Goal: Task Accomplishment & Management: Use online tool/utility

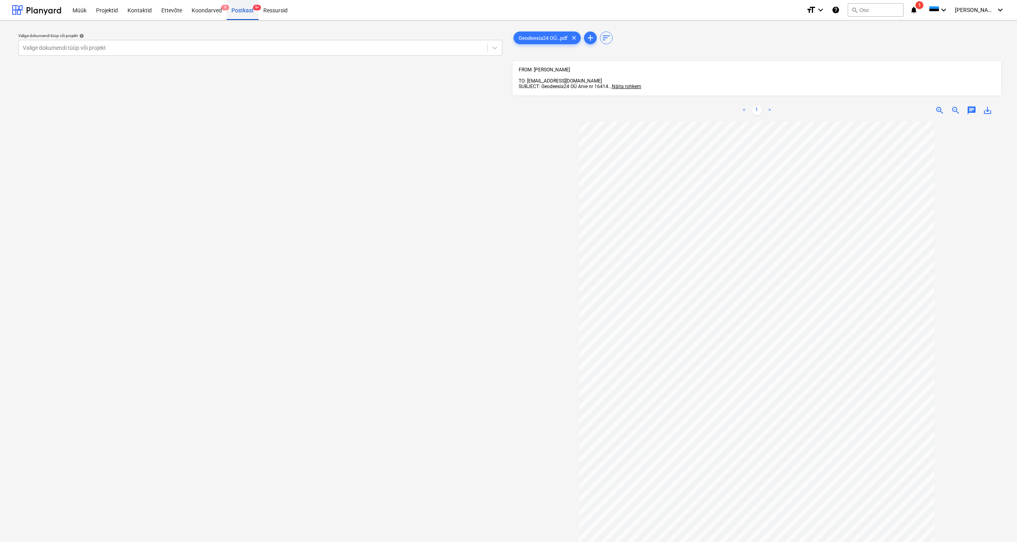
click at [241, 11] on div "Postkast 9+" at bounding box center [243, 10] width 32 height 20
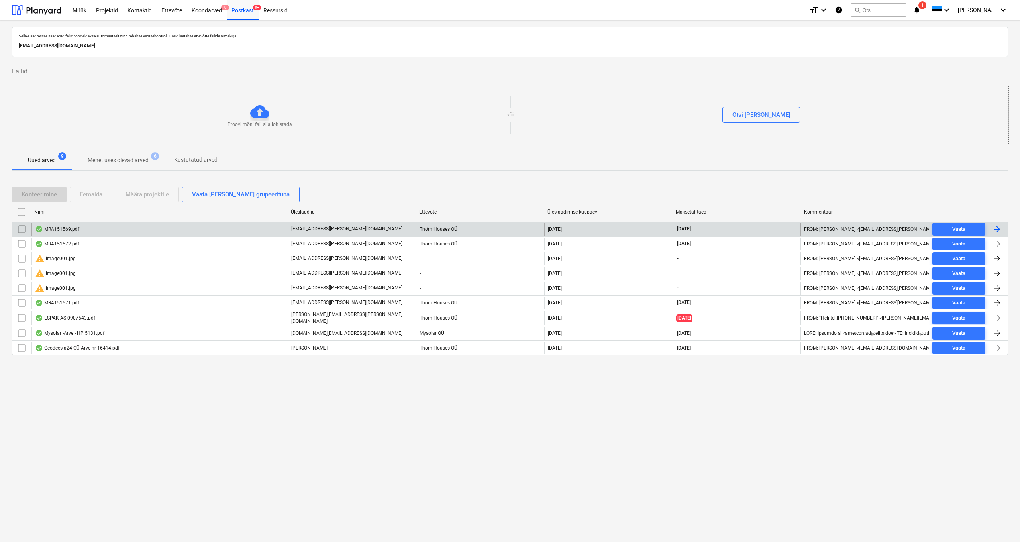
click at [57, 227] on div "MRA151569.pdf" at bounding box center [57, 229] width 44 height 6
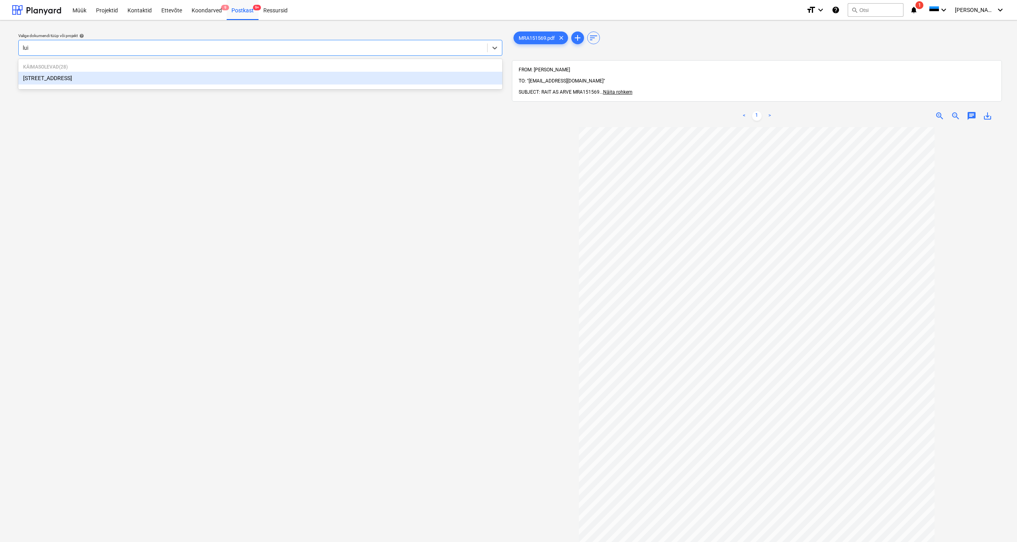
type input "luig"
click at [42, 72] on div "[STREET_ADDRESS]" at bounding box center [260, 78] width 484 height 13
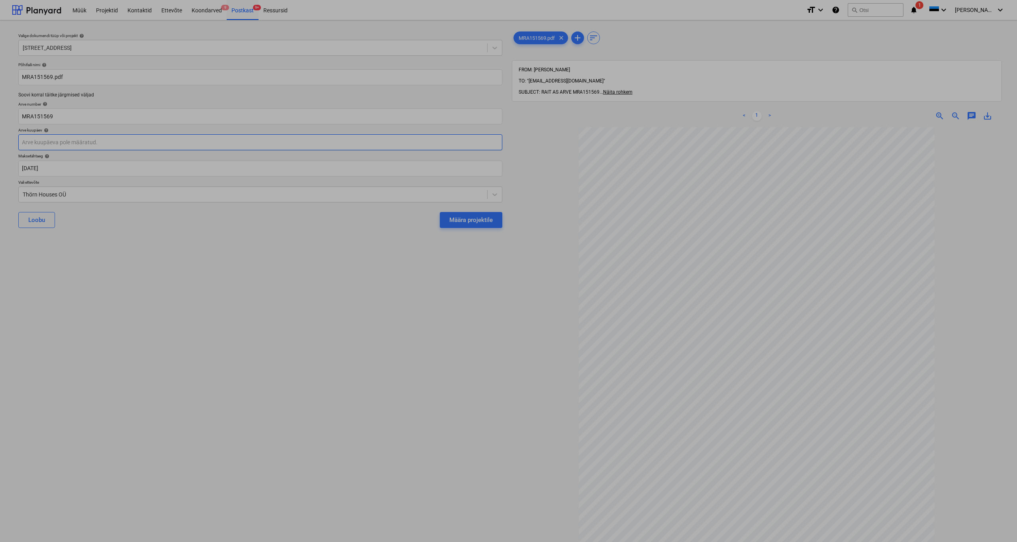
click at [41, 144] on body "Müük Projektid Kontaktid Ettevõte Koondarved 9 Postkast 9+ Ressursid format_siz…" at bounding box center [508, 271] width 1017 height 542
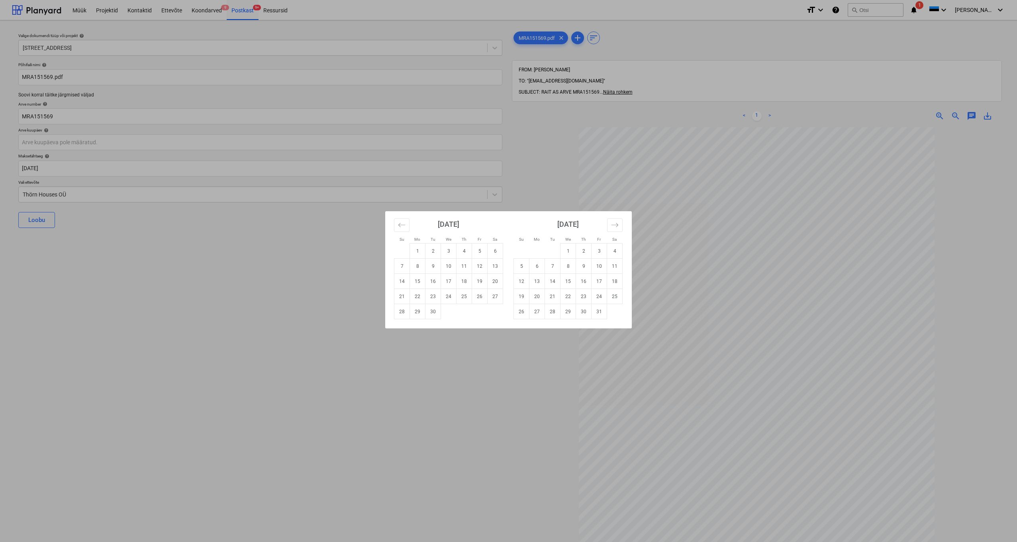
drag, startPoint x: 432, startPoint y: 266, endPoint x: 423, endPoint y: 256, distance: 13.2
click at [432, 266] on td "9" at bounding box center [433, 265] width 16 height 15
type input "[DATE]"
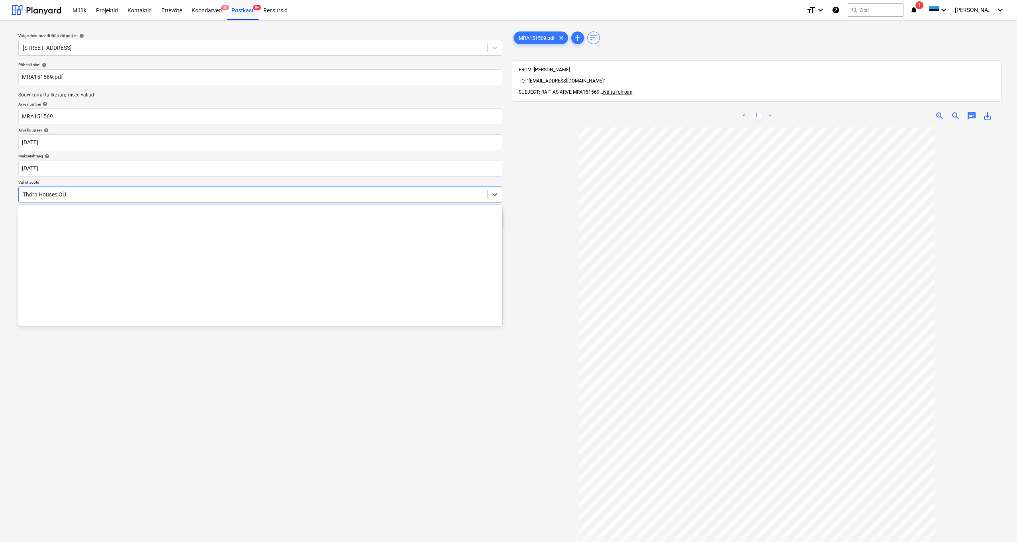
click at [22, 194] on div "Thörn Houses OÜ" at bounding box center [253, 194] width 468 height 11
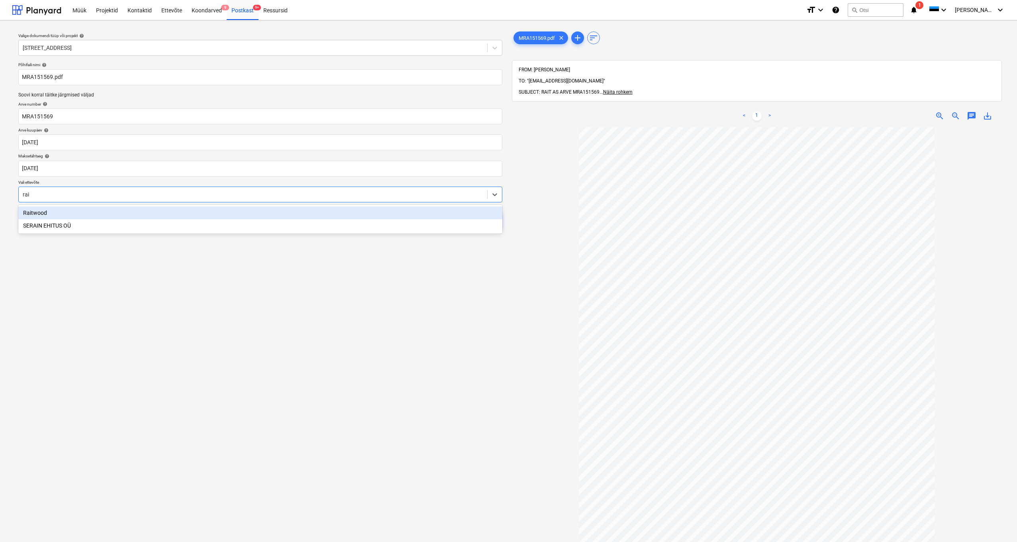
type input "rait"
click at [39, 211] on div "Raitwood" at bounding box center [260, 212] width 484 height 13
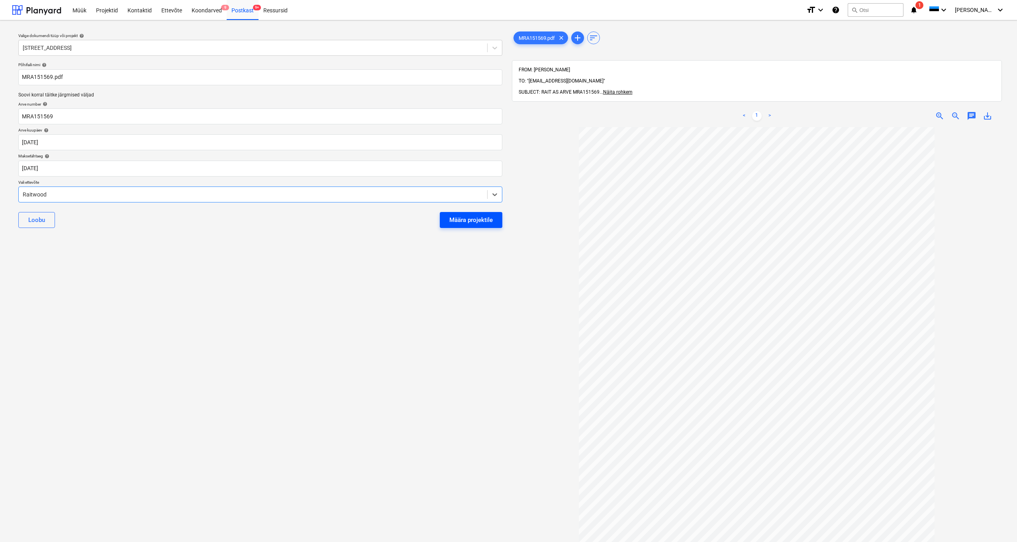
click at [478, 220] on div "Määra projektile" at bounding box center [470, 220] width 43 height 10
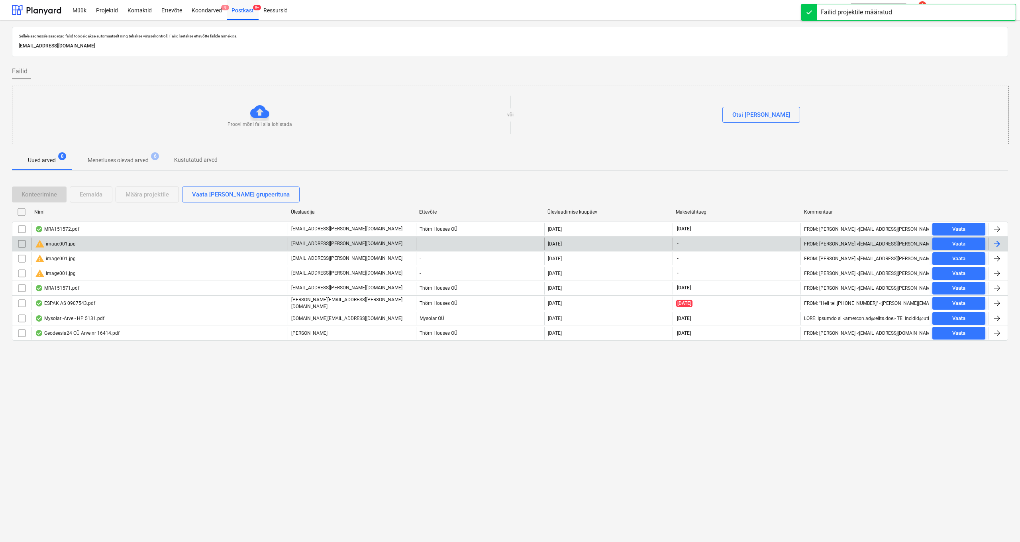
click at [55, 244] on div "warning image001.jpg" at bounding box center [55, 244] width 41 height 10
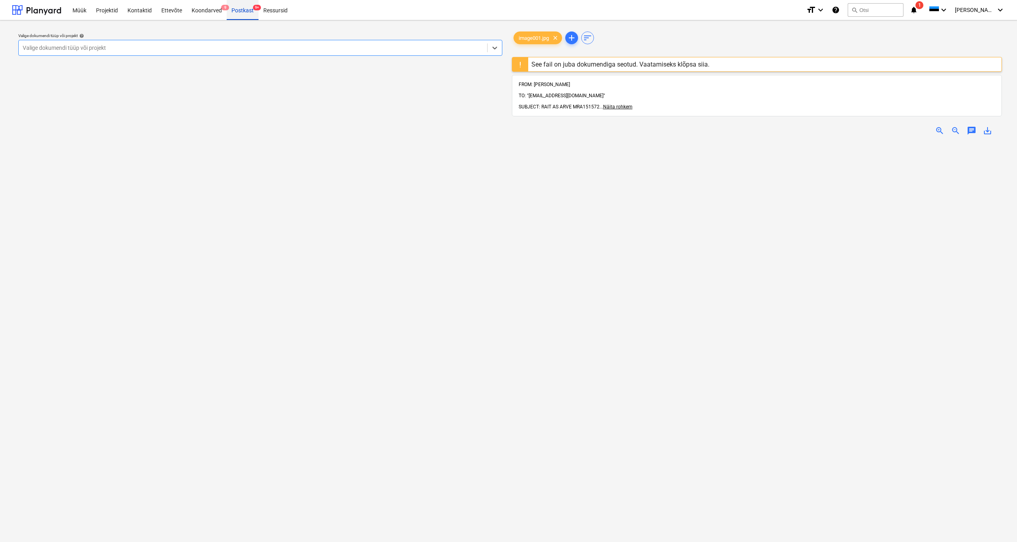
click at [239, 12] on div "Postkast 9+" at bounding box center [243, 10] width 32 height 20
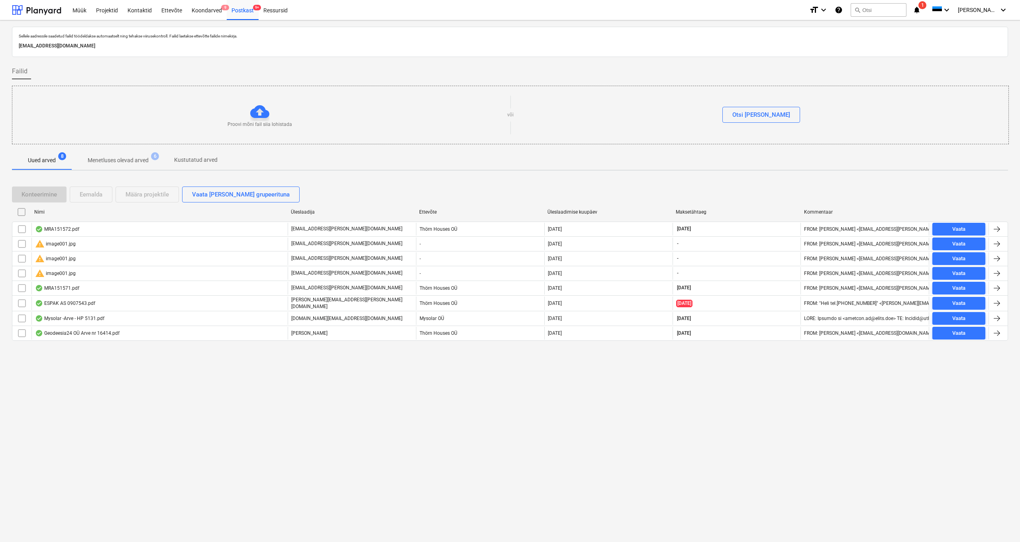
click at [50, 258] on div "warning image001.jpg" at bounding box center [55, 259] width 41 height 10
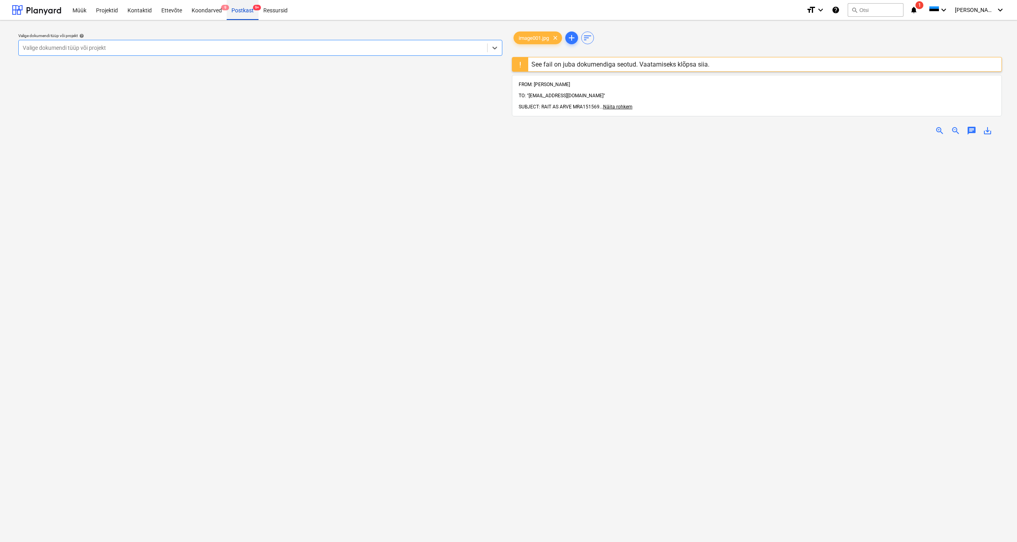
click at [243, 12] on div "Postkast 9+" at bounding box center [243, 10] width 32 height 20
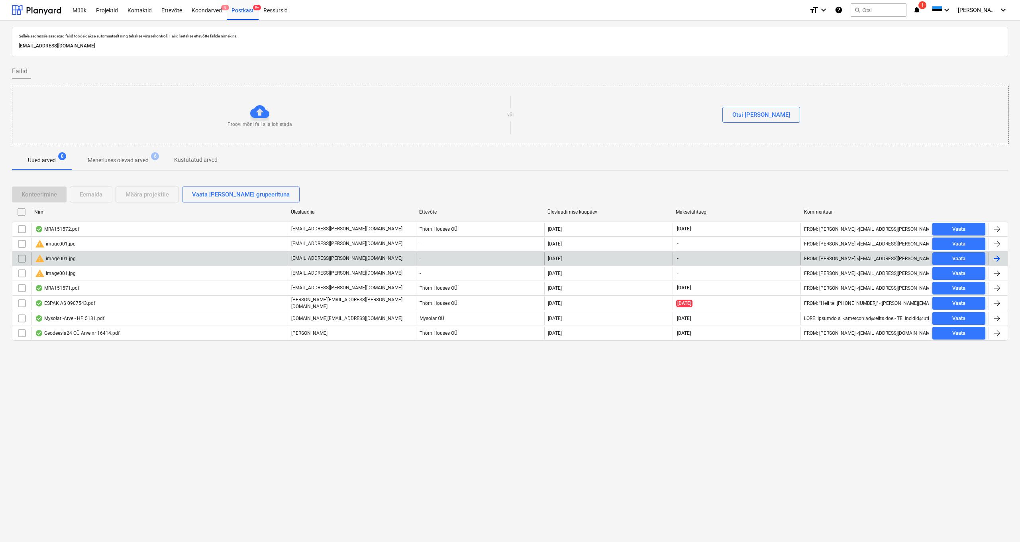
click at [22, 258] on input "checkbox" at bounding box center [22, 258] width 13 height 13
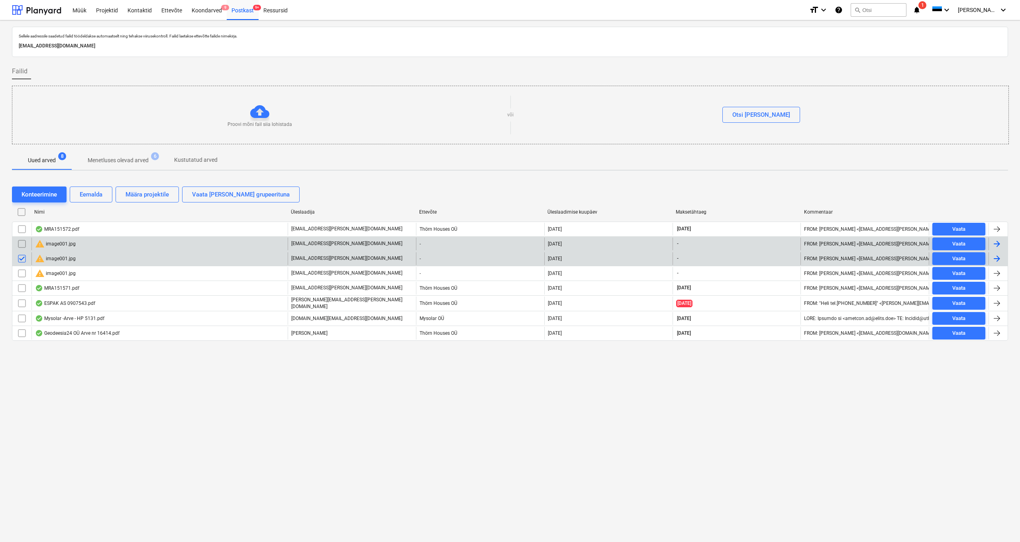
click at [22, 247] on input "checkbox" at bounding box center [22, 243] width 13 height 13
click at [87, 196] on div "Eemalda" at bounding box center [91, 194] width 23 height 10
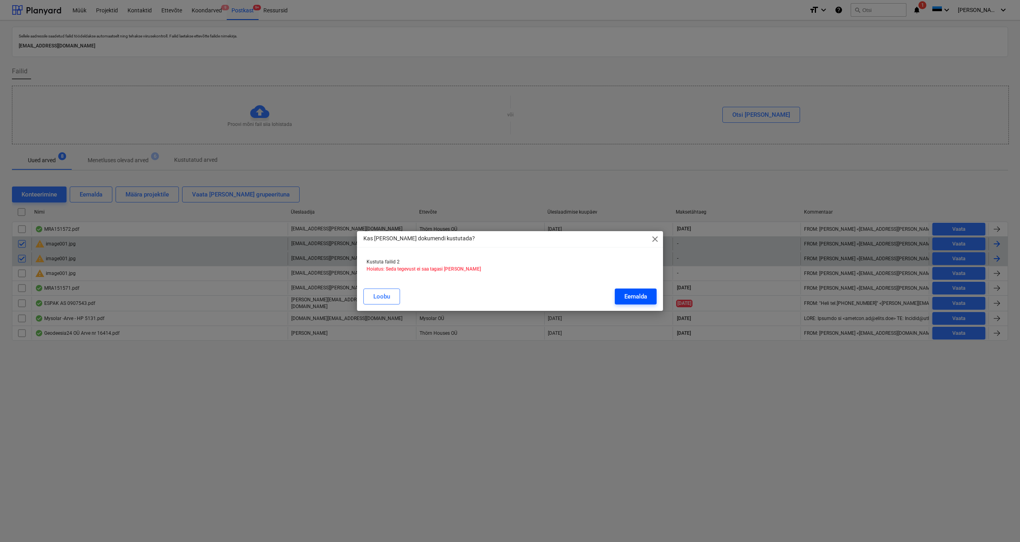
click at [634, 294] on div "Eemalda" at bounding box center [635, 296] width 23 height 10
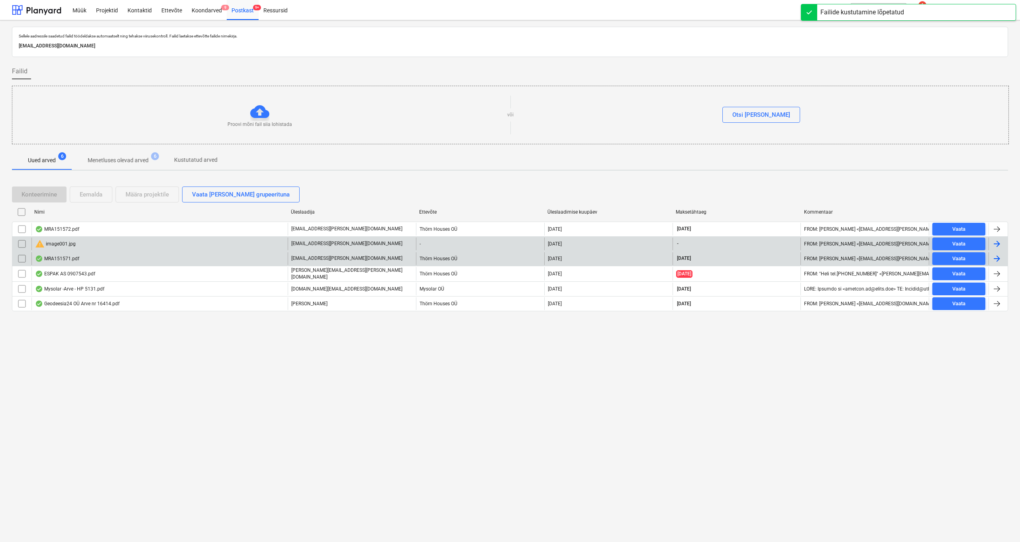
click at [53, 245] on div "warning image001.jpg" at bounding box center [55, 244] width 41 height 10
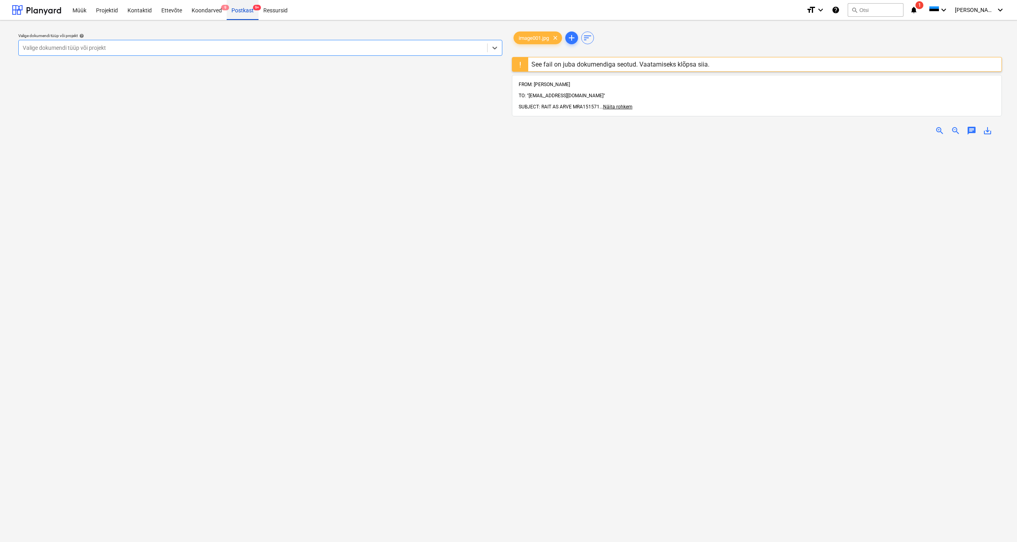
click at [242, 13] on div "Postkast 9+" at bounding box center [243, 10] width 32 height 20
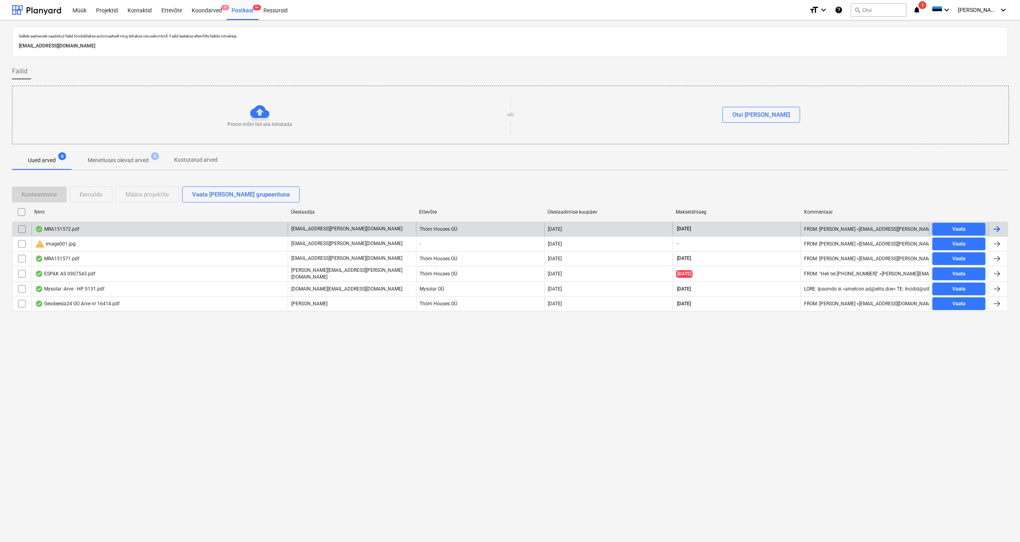
click at [68, 228] on div "MRA151572.pdf" at bounding box center [57, 229] width 44 height 6
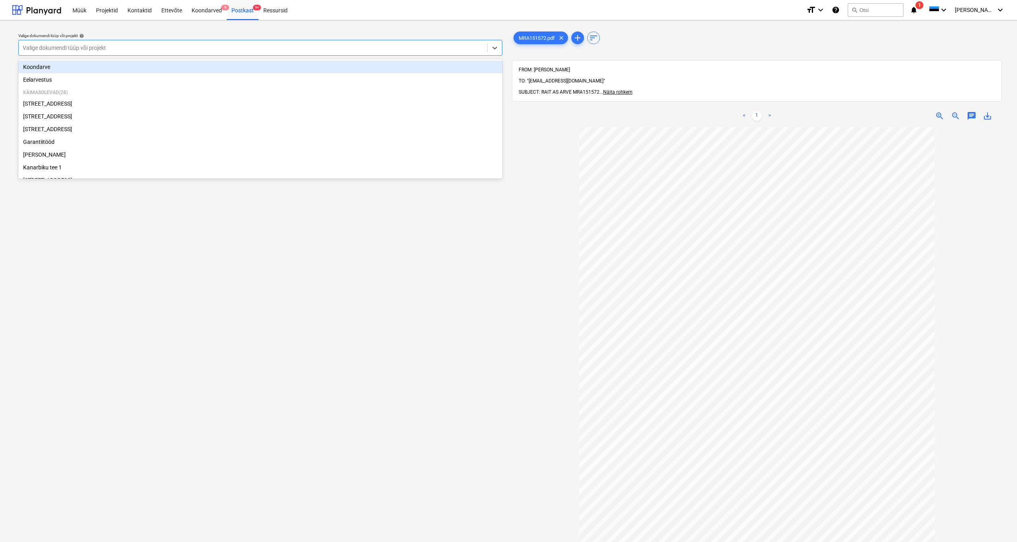
click at [98, 43] on div "Valige dokumendi tüüp või projekt" at bounding box center [253, 47] width 468 height 11
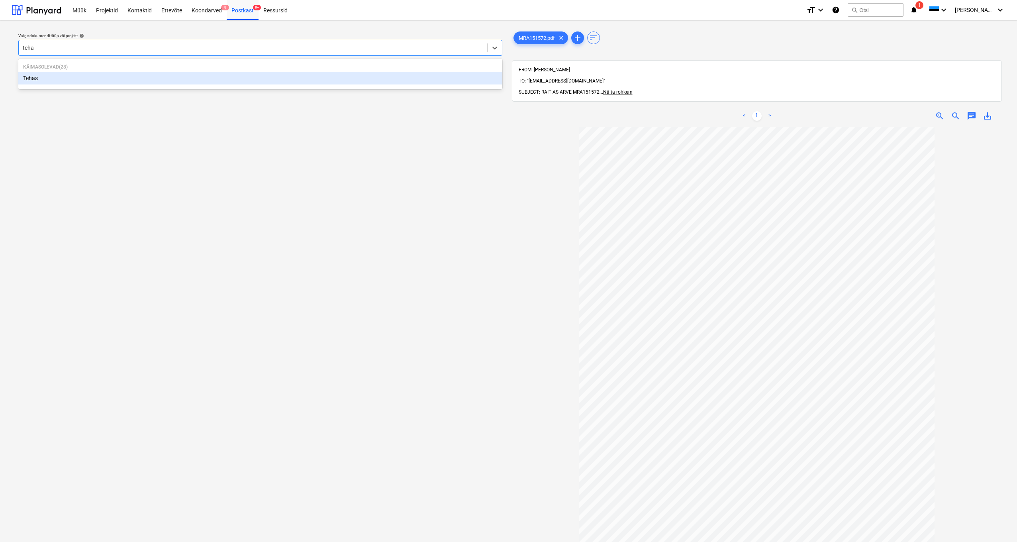
type input "tehas"
click at [30, 79] on div "Tehas" at bounding box center [260, 78] width 484 height 13
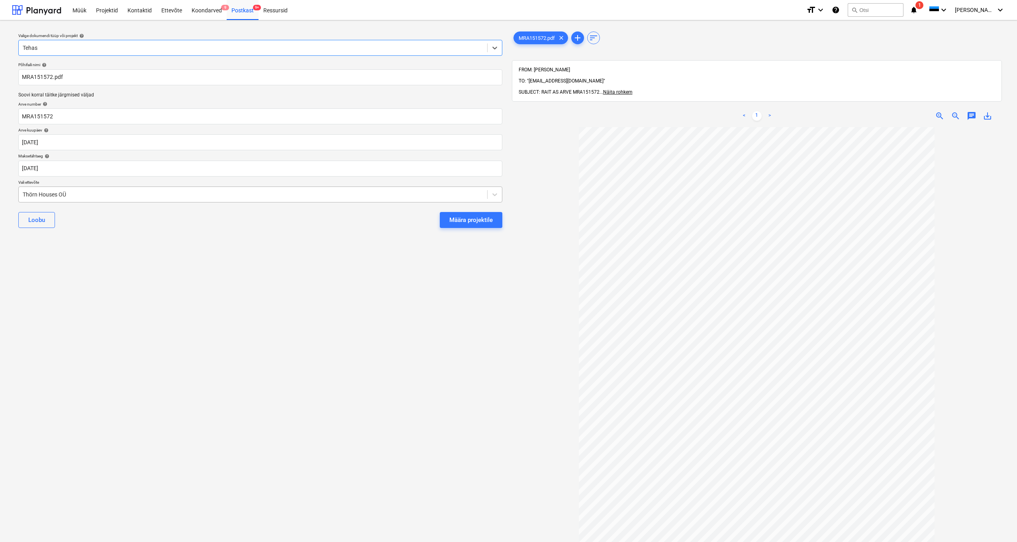
click at [21, 194] on div "Thörn Houses OÜ" at bounding box center [253, 194] width 468 height 11
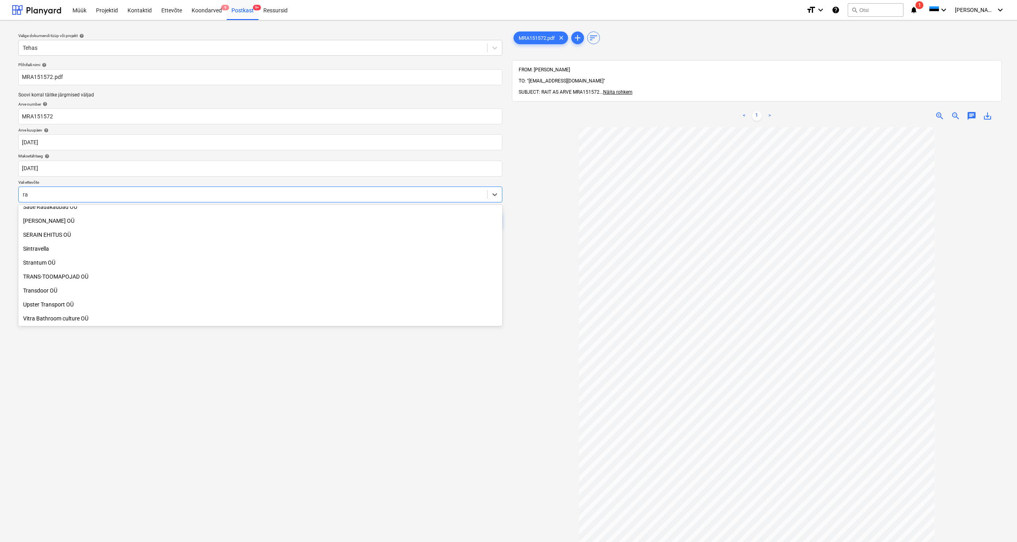
scroll to position [522, 0]
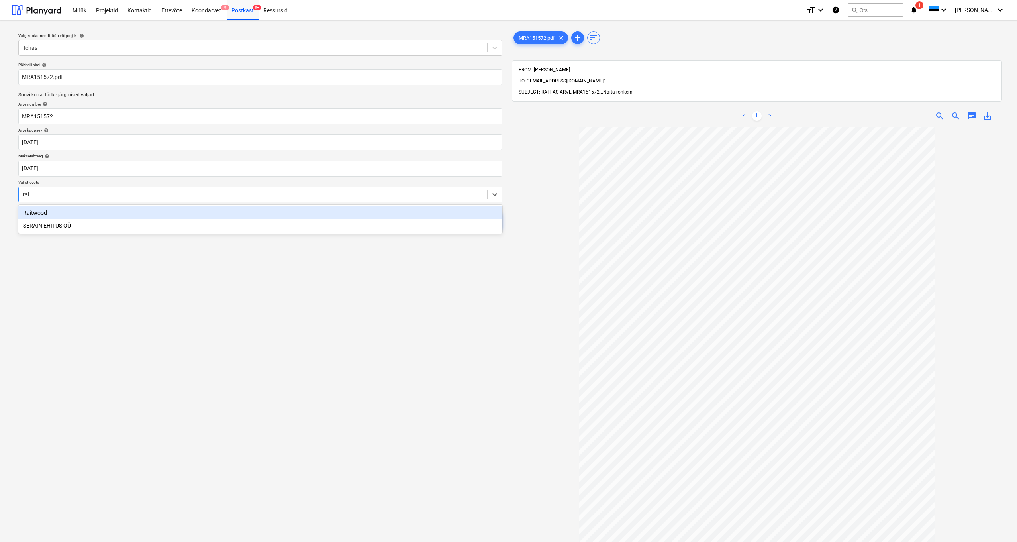
type input "rait"
click at [33, 216] on div "Raitwood" at bounding box center [260, 212] width 484 height 13
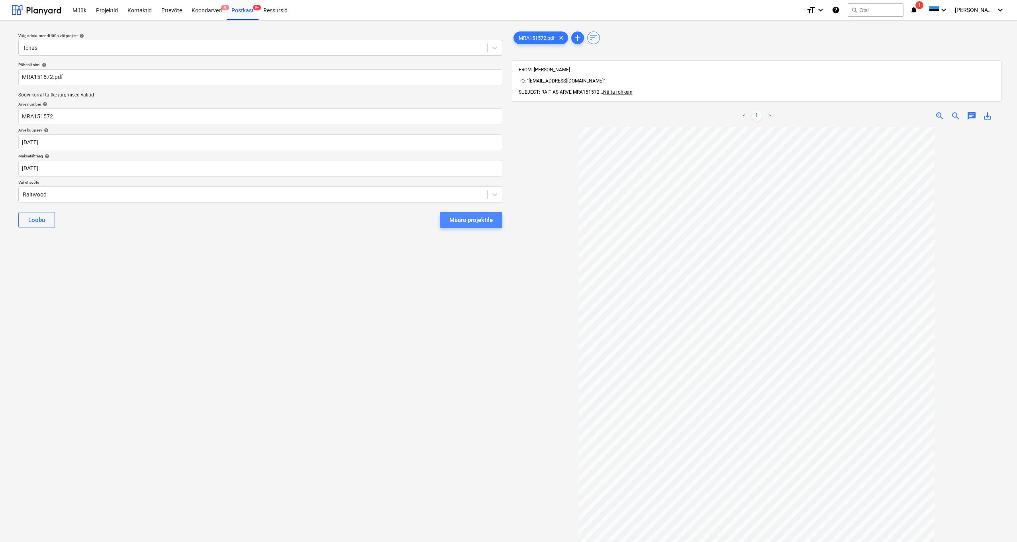
click at [485, 224] on button "Määra projektile" at bounding box center [471, 220] width 63 height 16
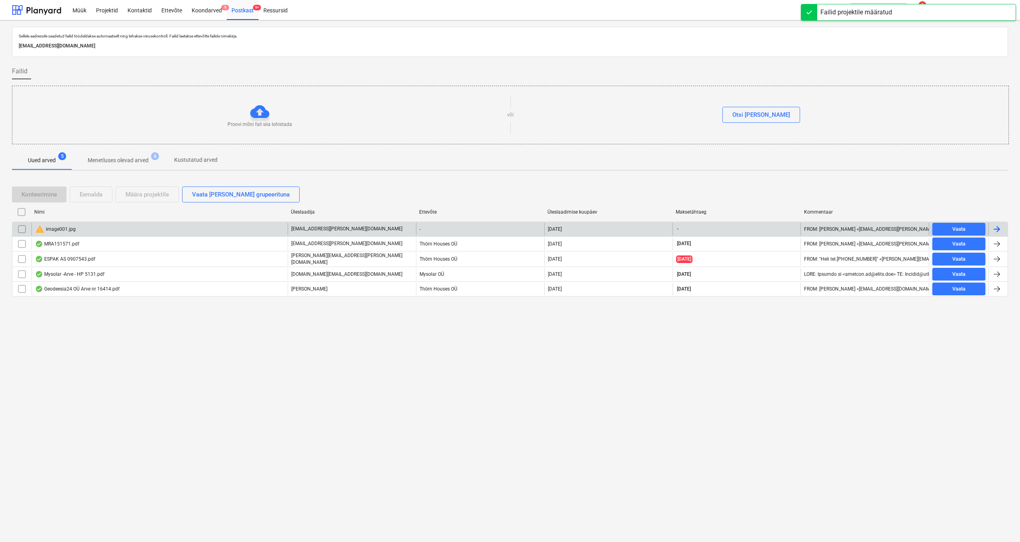
click at [55, 231] on div "warning image001.jpg" at bounding box center [55, 229] width 41 height 10
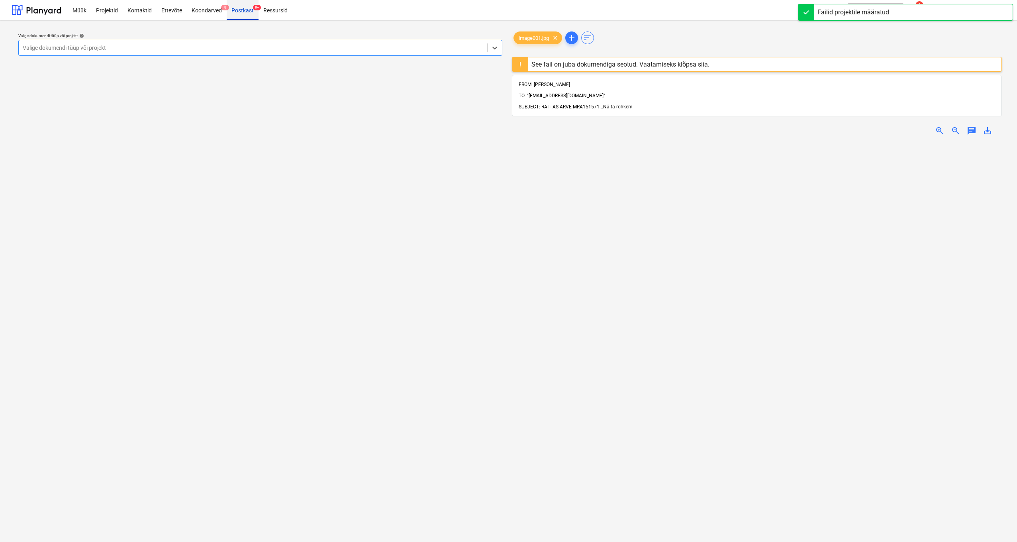
click at [239, 10] on div "Postkast 9+" at bounding box center [243, 10] width 32 height 20
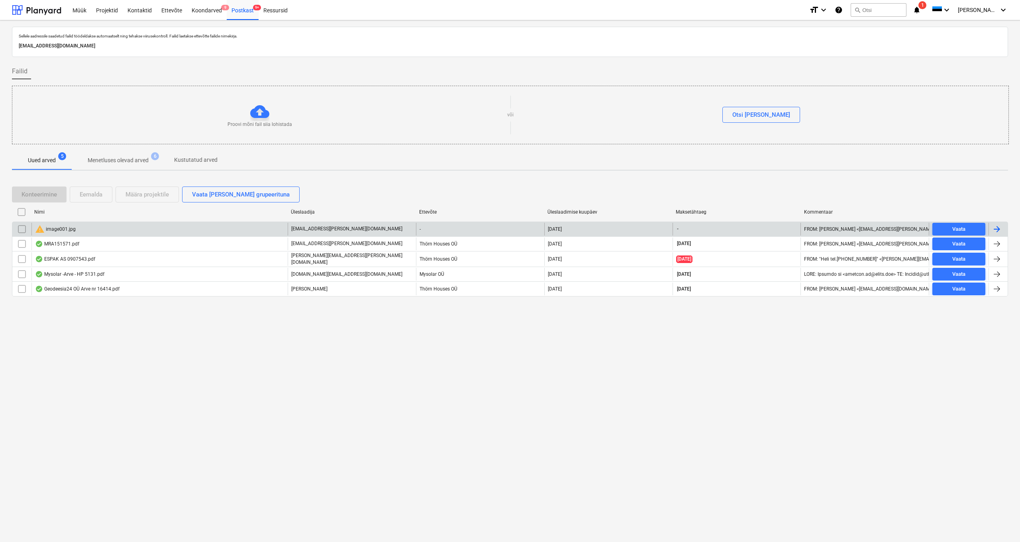
click at [17, 228] on input "checkbox" at bounding box center [22, 229] width 13 height 13
click at [85, 196] on div "Eemalda" at bounding box center [91, 194] width 23 height 10
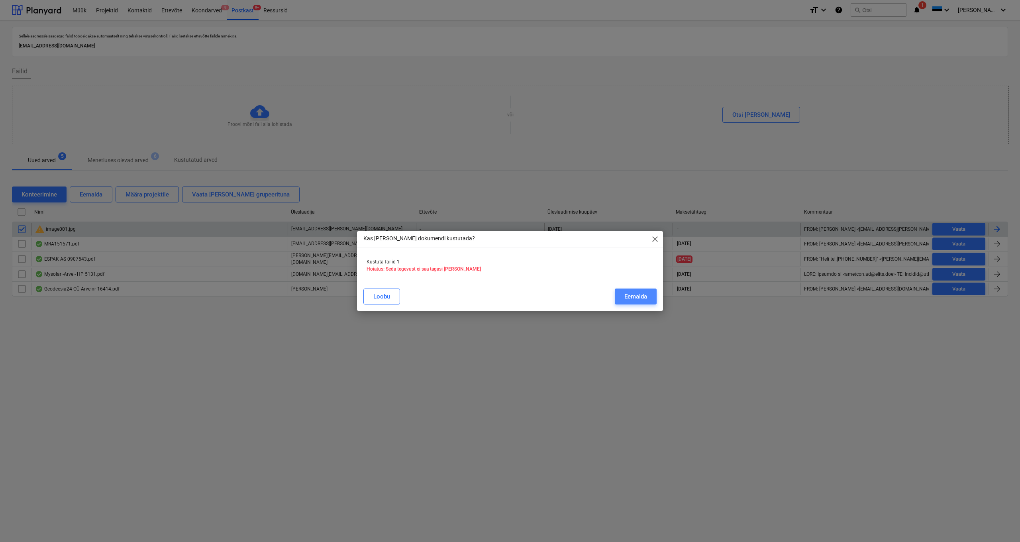
click at [633, 298] on div "Eemalda" at bounding box center [635, 296] width 23 height 10
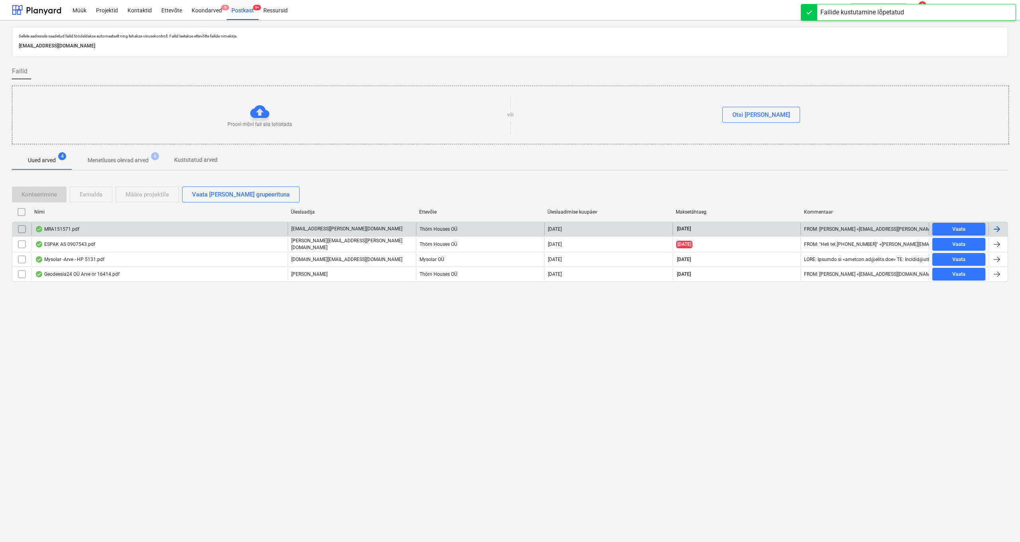
click at [54, 229] on div "MRA151571.pdf" at bounding box center [57, 229] width 44 height 6
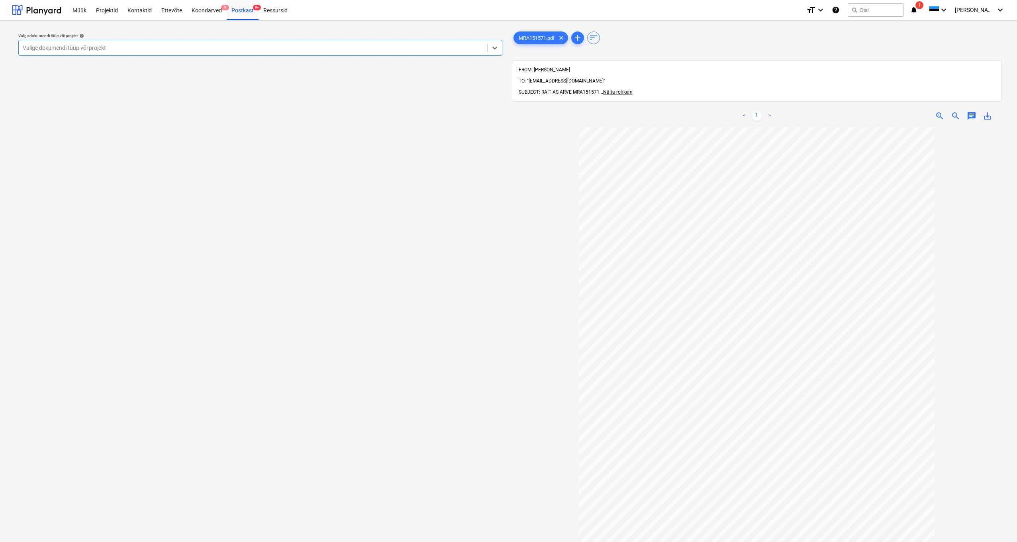
click at [67, 47] on div "Valige dokumendi tüüp või projekt" at bounding box center [253, 48] width 460 height 6
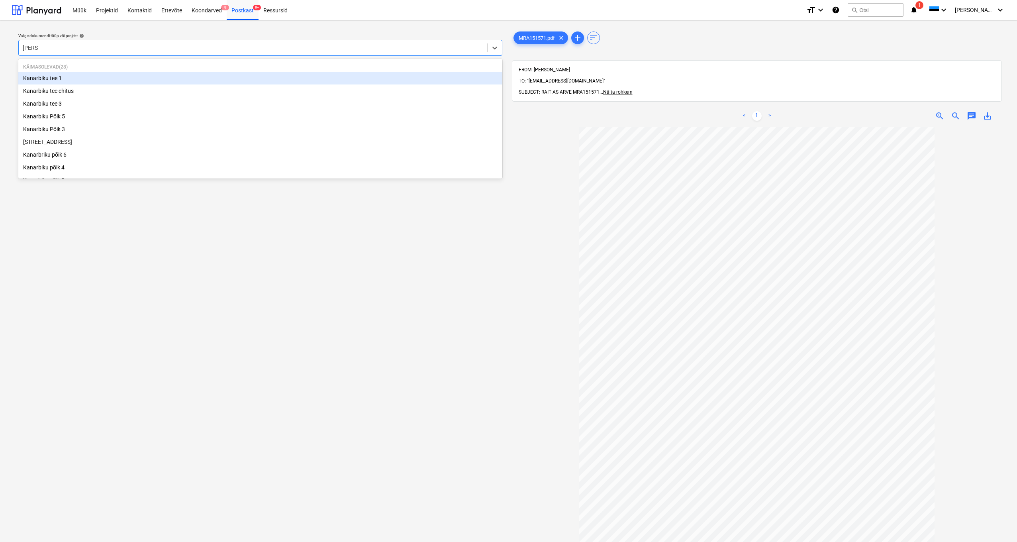
type input "kanarb"
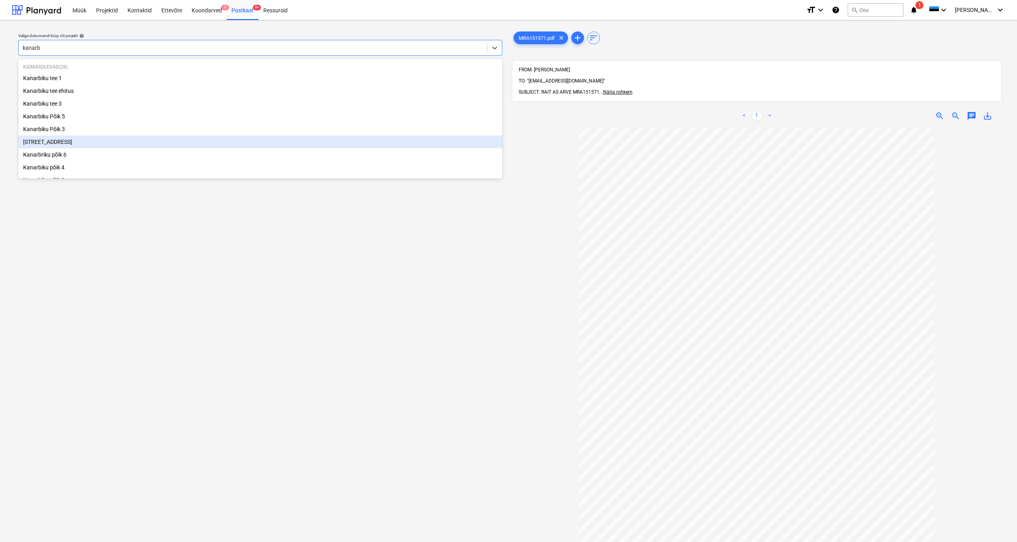
click at [53, 144] on div "[STREET_ADDRESS]" at bounding box center [260, 141] width 484 height 13
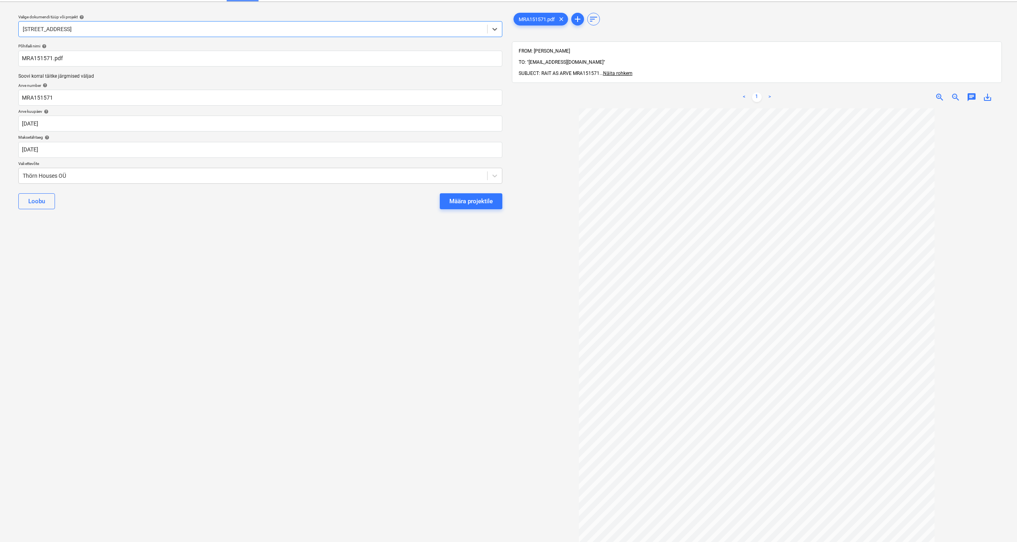
scroll to position [46, 0]
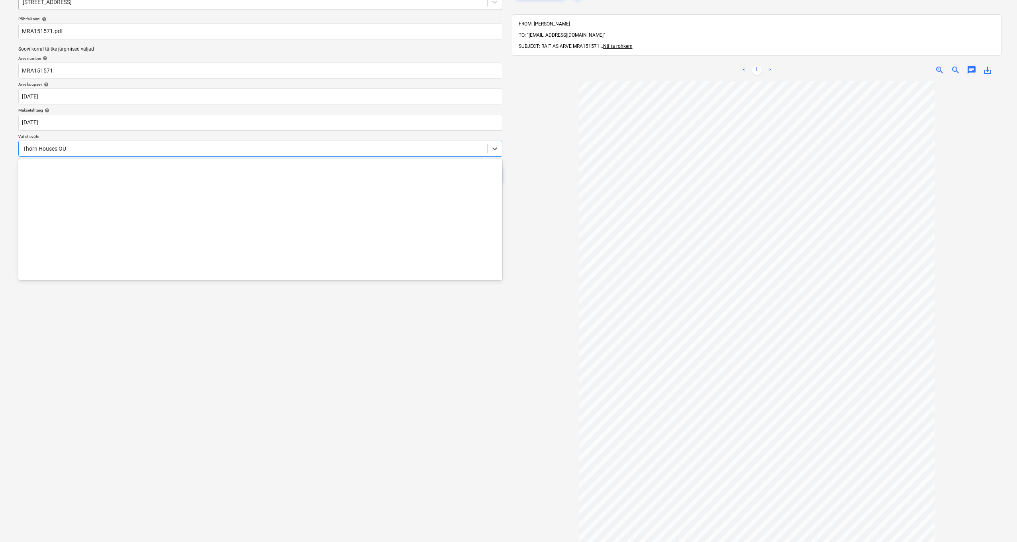
click at [21, 148] on div "Thörn Houses OÜ" at bounding box center [253, 148] width 468 height 11
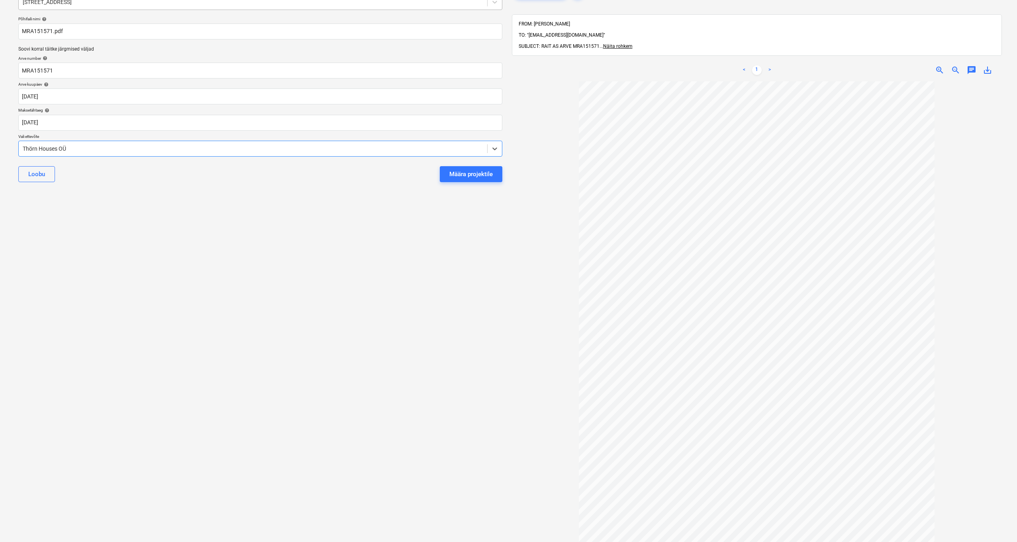
click at [23, 147] on div "Thörn Houses OÜ" at bounding box center [253, 148] width 460 height 6
click at [20, 146] on div "Thörn Houses OÜ" at bounding box center [253, 148] width 468 height 11
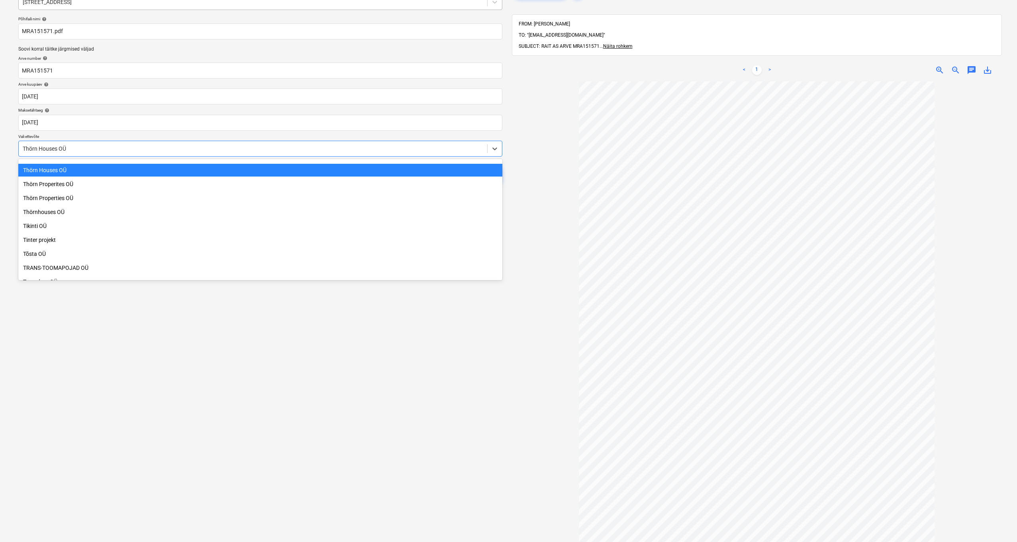
scroll to position [4078, 0]
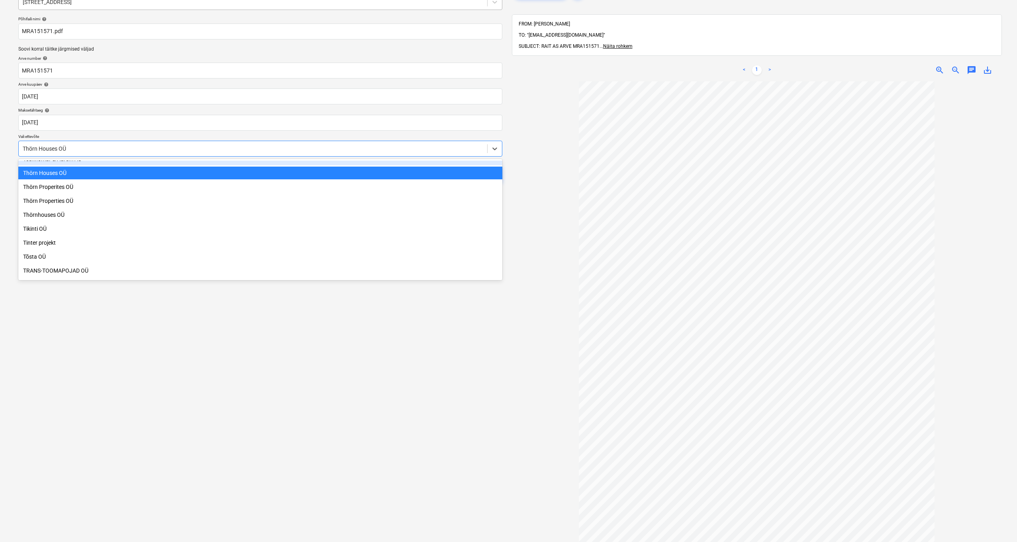
click at [19, 147] on div "Thörn Houses OÜ" at bounding box center [253, 148] width 468 height 11
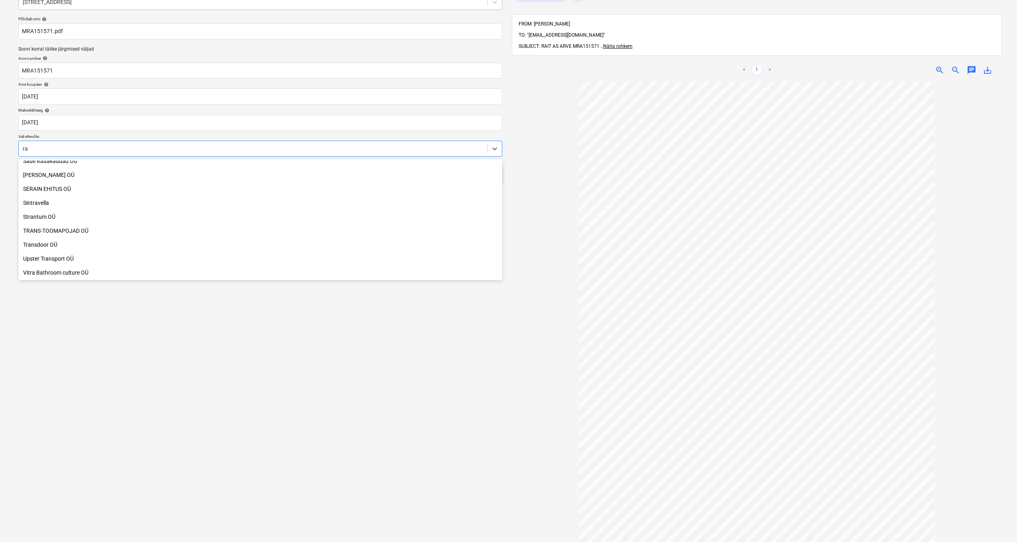
scroll to position [522, 0]
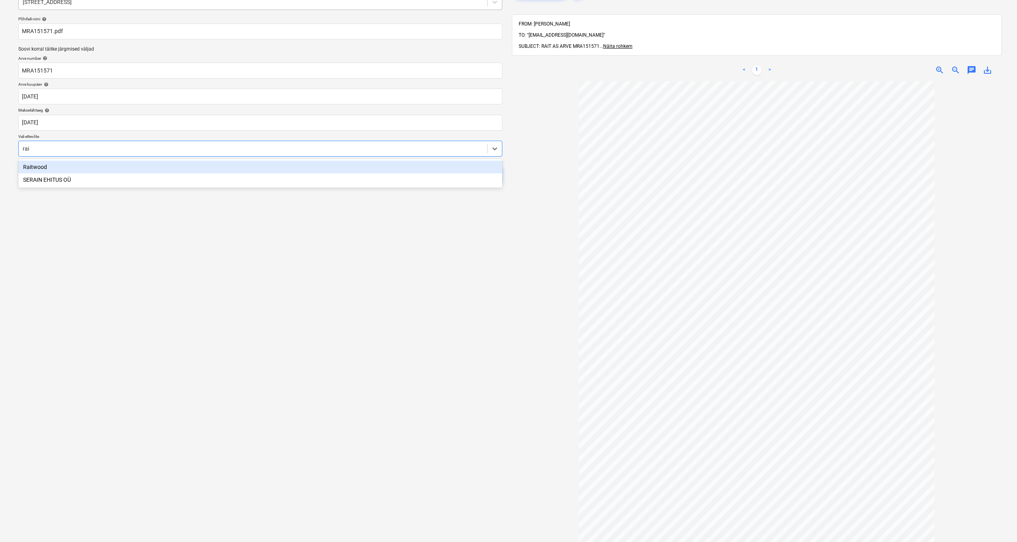
type input "rait"
click at [41, 166] on div "Raitwood" at bounding box center [260, 167] width 484 height 13
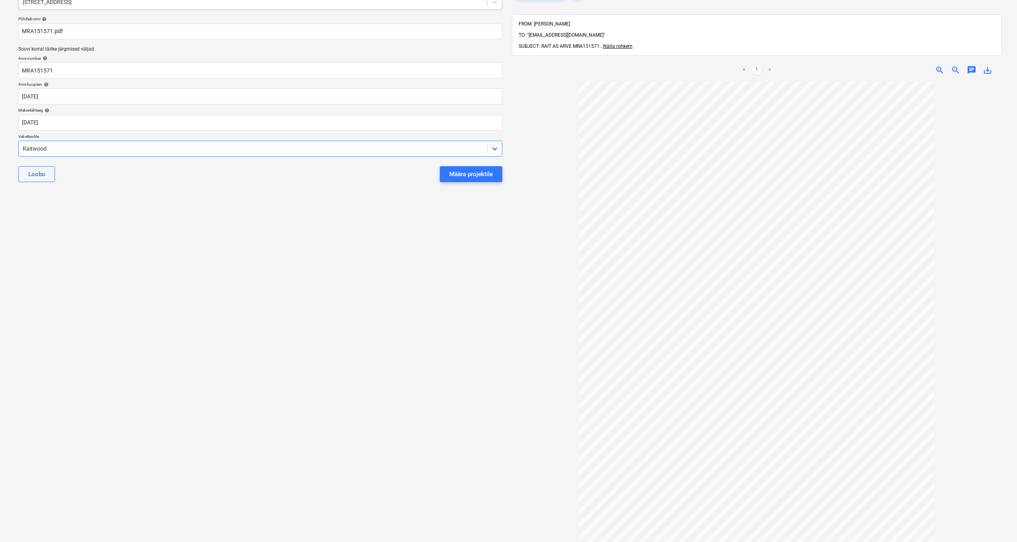
scroll to position [0, 0]
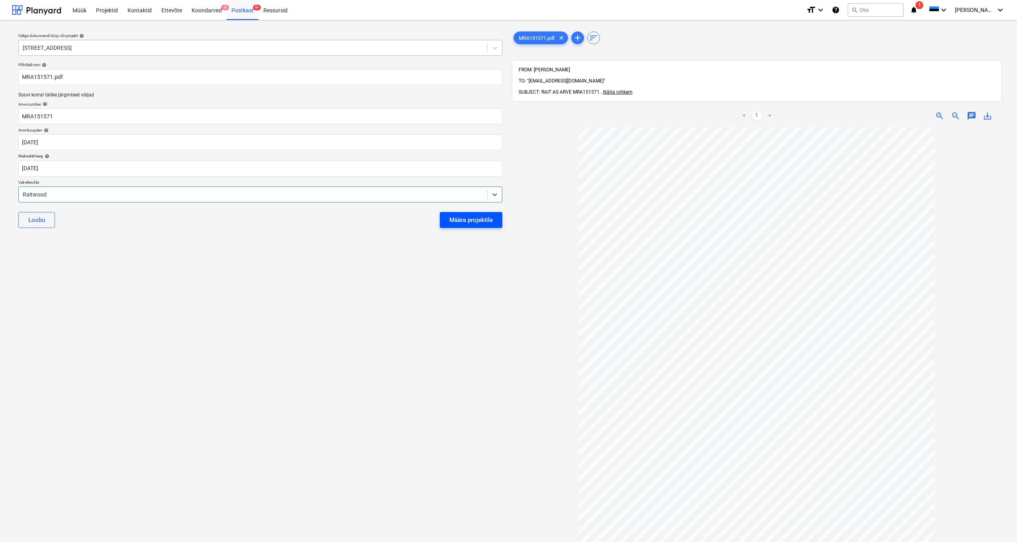
click at [465, 221] on div "Määra projektile" at bounding box center [470, 220] width 43 height 10
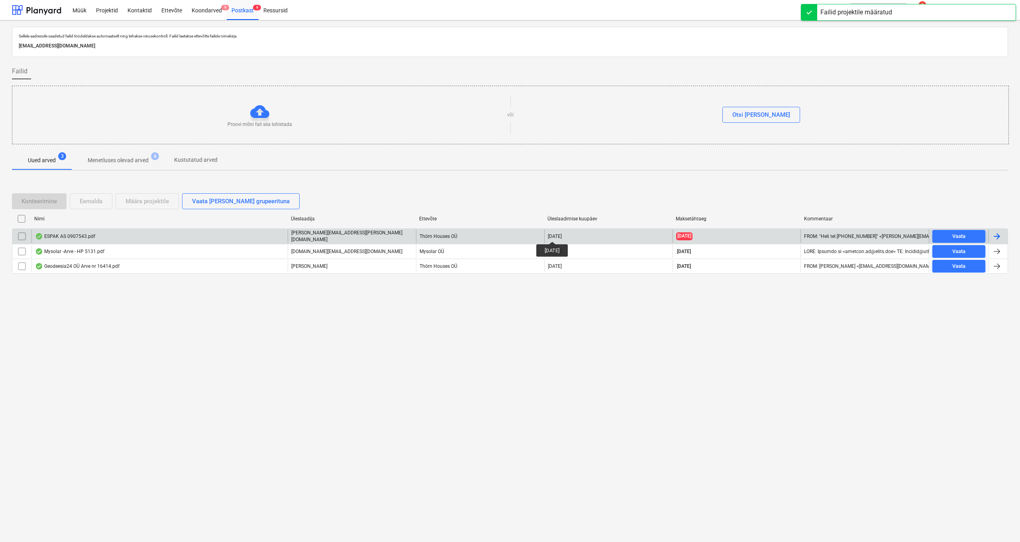
click at [60, 235] on div "ESPAK AS 0907543.pdf" at bounding box center [65, 236] width 60 height 6
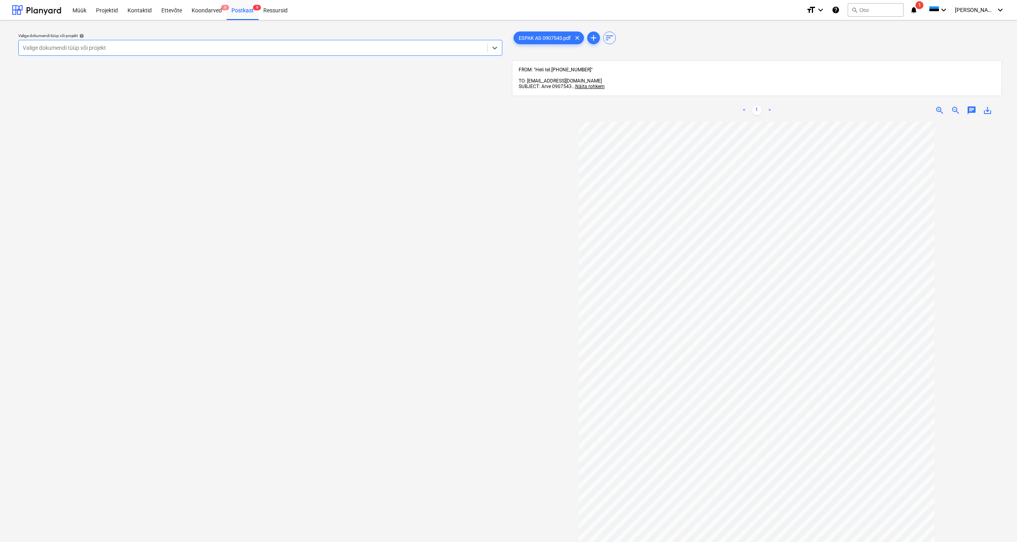
click at [40, 56] on div "Valige dokumendi tüüp või projekt help Select is focused ,type to refine list, …" at bounding box center [260, 44] width 490 height 29
click at [40, 50] on div "Valige dokumendi tüüp või projekt" at bounding box center [253, 48] width 460 height 6
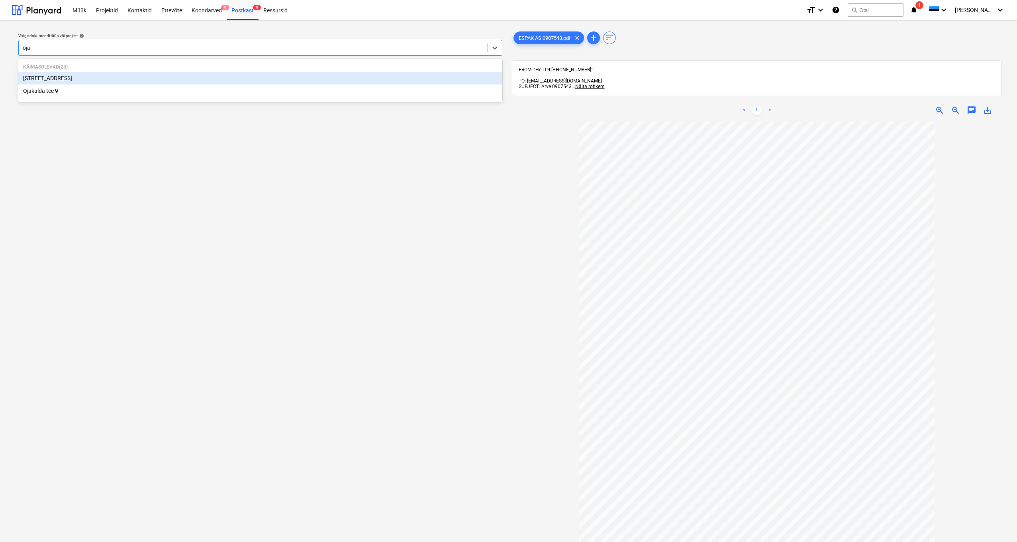
type input "ojak"
click at [47, 81] on div "[STREET_ADDRESS]" at bounding box center [260, 78] width 484 height 13
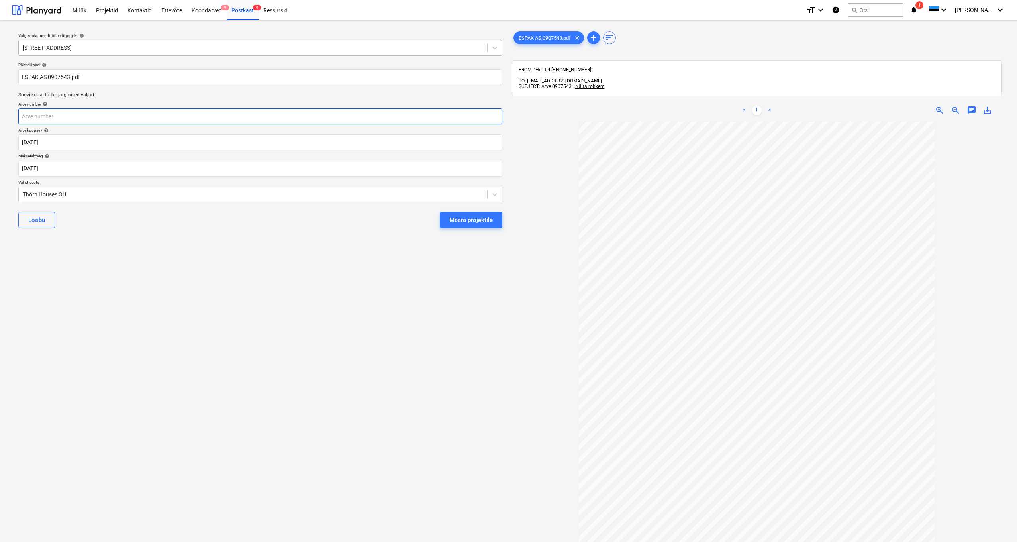
click at [26, 119] on input "text" at bounding box center [260, 116] width 484 height 16
type input "0907543"
click at [42, 169] on body "Müük Projektid Kontaktid Ettevõte Koondarved 9 Postkast 9 Ressursid format_size…" at bounding box center [508, 271] width 1017 height 542
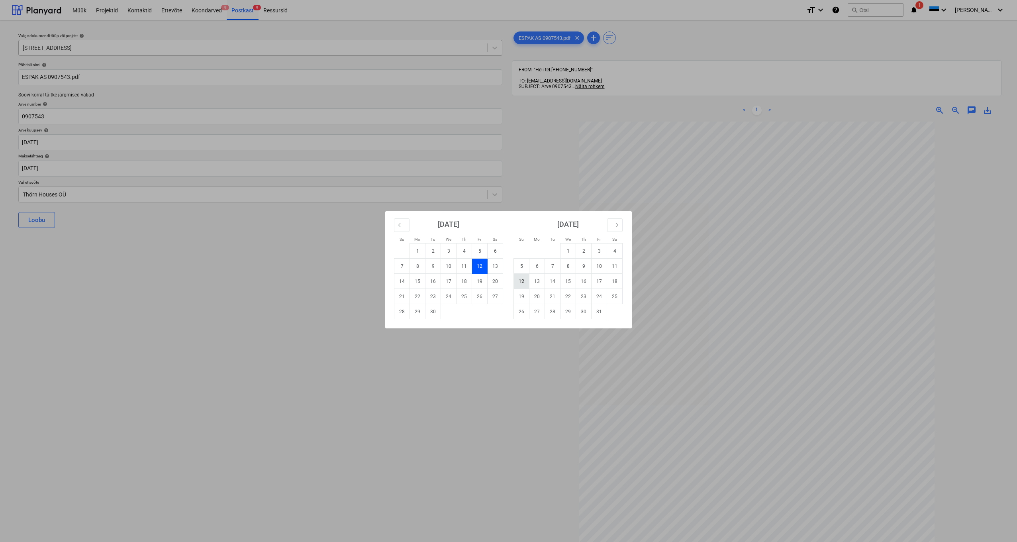
click at [517, 279] on td "12" at bounding box center [522, 281] width 16 height 15
type input "[DATE]"
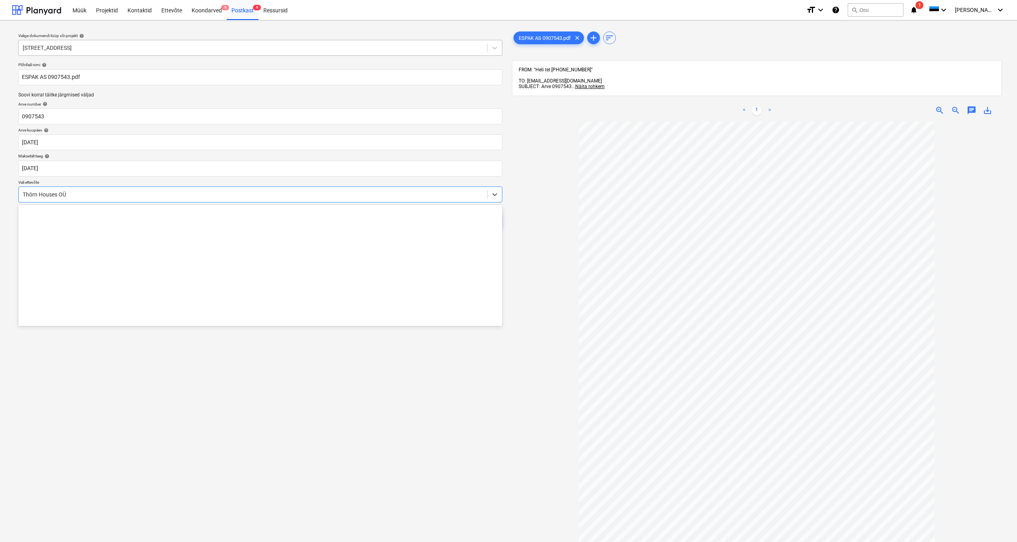
click at [20, 193] on div "Thörn Houses OÜ" at bounding box center [253, 194] width 468 height 11
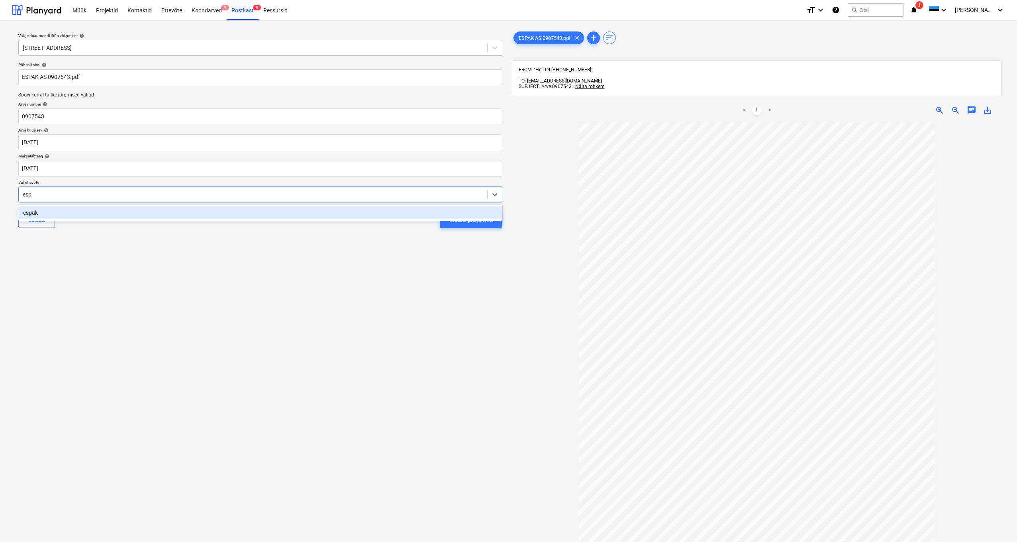
type input "espa"
click at [35, 212] on div "espak" at bounding box center [260, 212] width 484 height 13
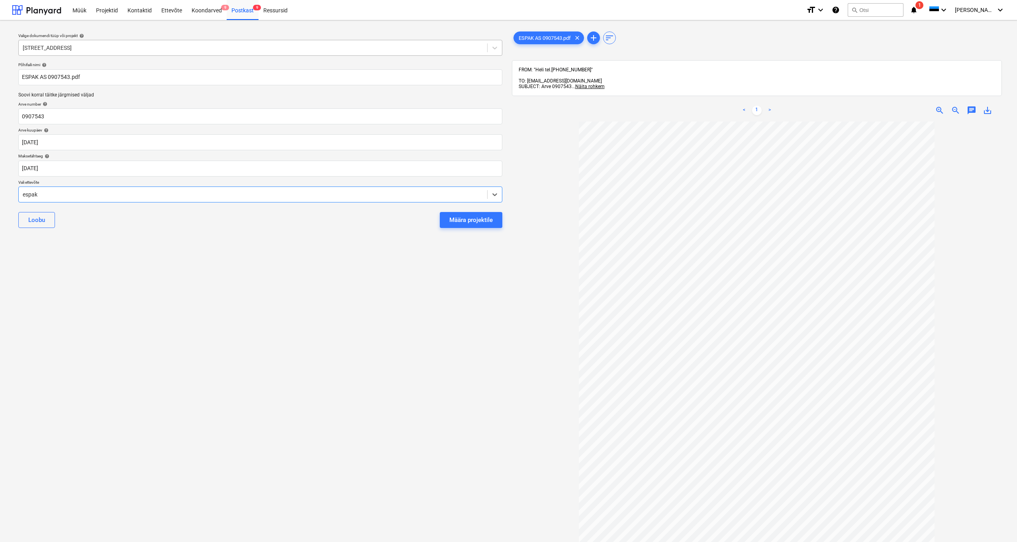
drag, startPoint x: 460, startPoint y: 220, endPoint x: 475, endPoint y: 221, distance: 15.6
click at [460, 220] on div "Määra projektile" at bounding box center [470, 220] width 43 height 10
